Goal: Navigation & Orientation: Find specific page/section

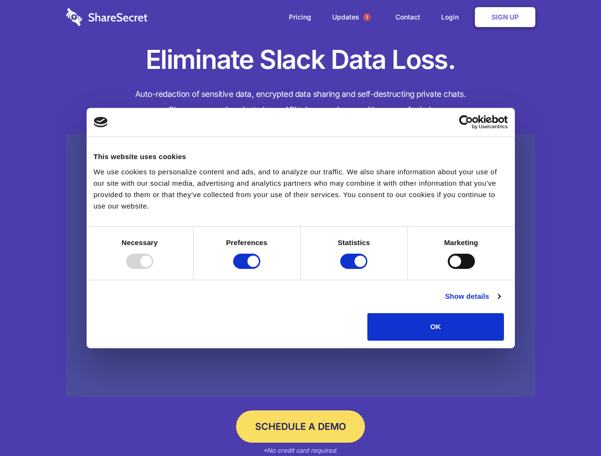
click at [153, 269] on div at bounding box center [139, 261] width 27 height 15
click at [260, 269] on input "Preferences" at bounding box center [246, 261] width 27 height 15
checkbox input "false"
click at [355, 269] on input "Statistics" at bounding box center [353, 261] width 27 height 15
checkbox input "false"
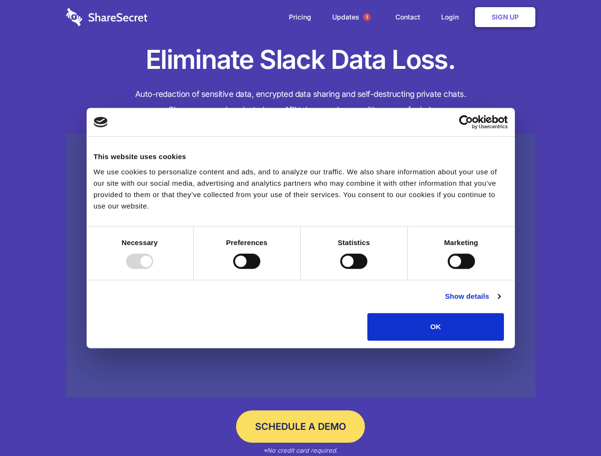
click at [447, 269] on input "Marketing" at bounding box center [460, 261] width 27 height 15
checkbox input "true"
click at [500, 302] on link "Show details" at bounding box center [472, 296] width 55 height 11
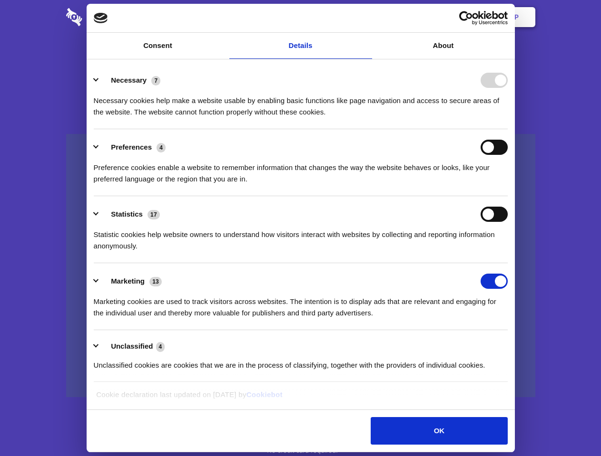
click at [507, 129] on li "Necessary 7 Necessary cookies help make a website usable by enabling basic func…" at bounding box center [301, 95] width 414 height 67
click at [366, 17] on span "1" at bounding box center [367, 17] width 8 height 8
